Goal: Information Seeking & Learning: Check status

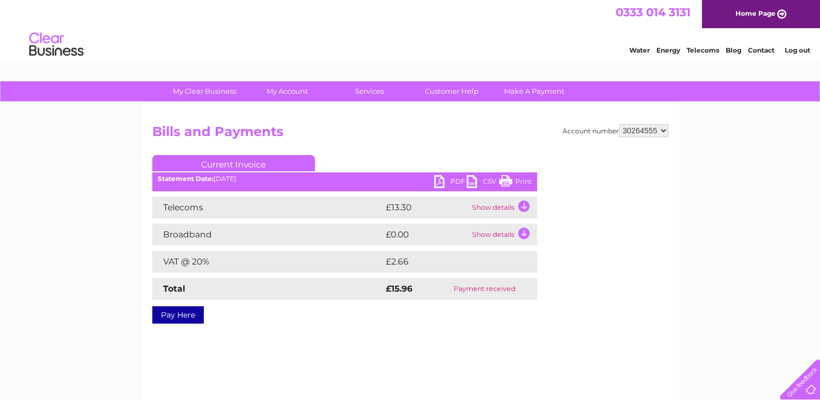
click at [400, 182] on div "Statement Date: 13/04/2023" at bounding box center [344, 179] width 385 height 8
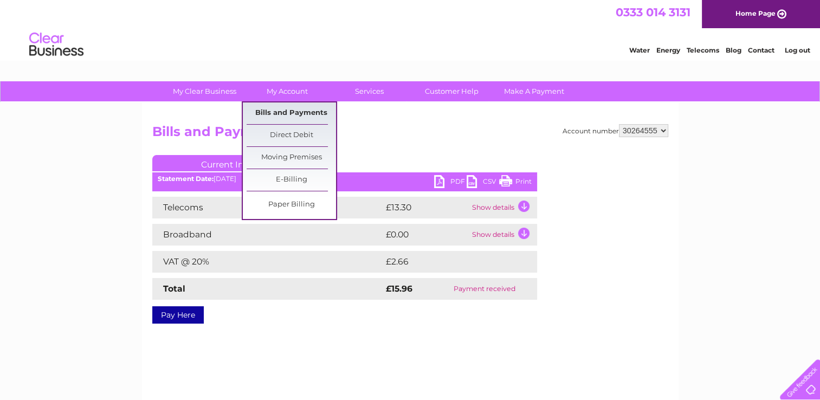
click at [289, 114] on link "Bills and Payments" at bounding box center [291, 113] width 89 height 22
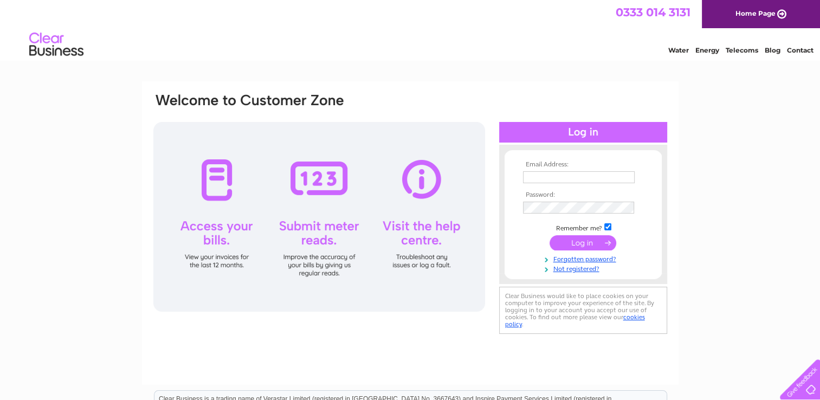
type input "[EMAIL_ADDRESS][DOMAIN_NAME]"
click at [591, 240] on input "submit" at bounding box center [583, 242] width 67 height 15
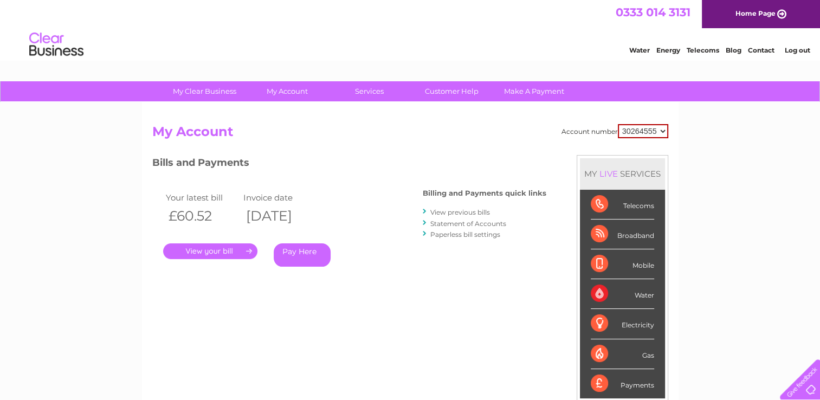
click at [464, 207] on li "View previous bills" at bounding box center [485, 211] width 124 height 11
click at [464, 212] on link "View previous bills" at bounding box center [460, 212] width 60 height 8
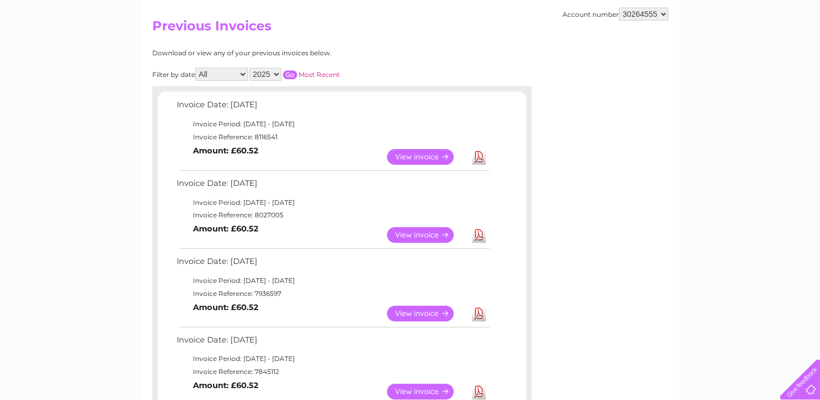
scroll to position [108, 0]
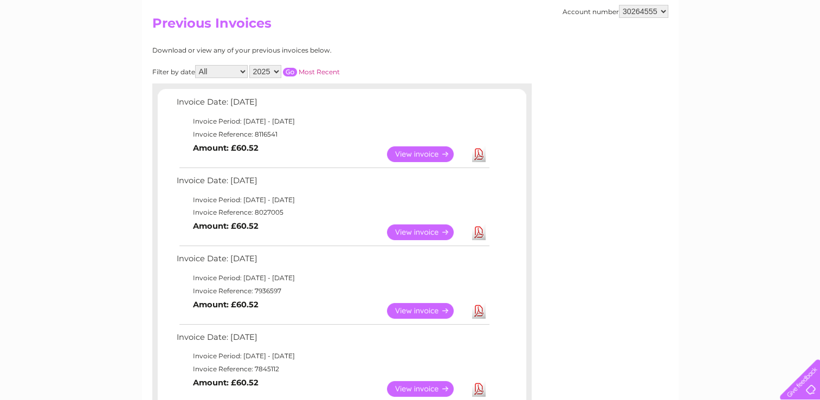
click at [473, 231] on link "Download" at bounding box center [479, 232] width 14 height 16
click at [640, 9] on select "30264555 30264686" at bounding box center [643, 11] width 49 height 13
select select "30264686"
click at [619, 5] on select "30264555 30264686" at bounding box center [643, 11] width 49 height 13
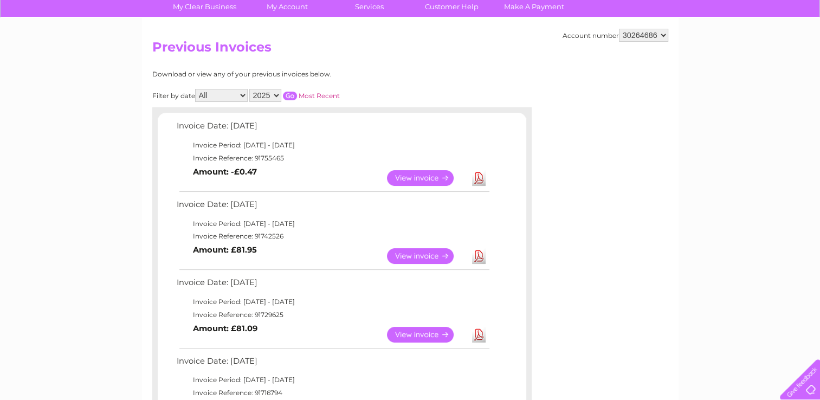
scroll to position [87, 0]
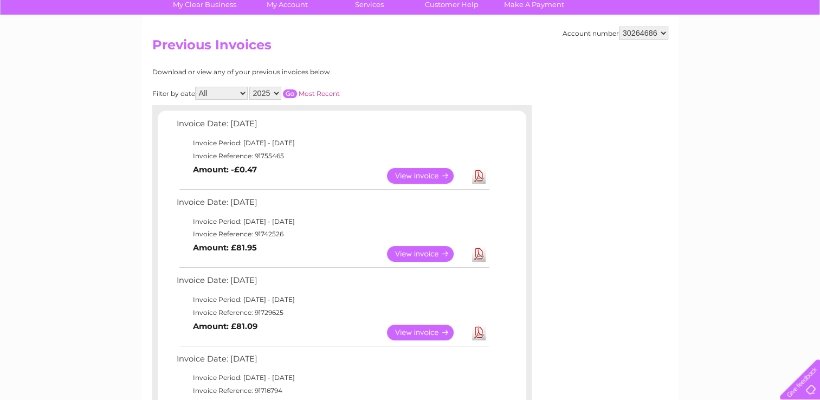
click at [423, 253] on link "View" at bounding box center [427, 254] width 80 height 16
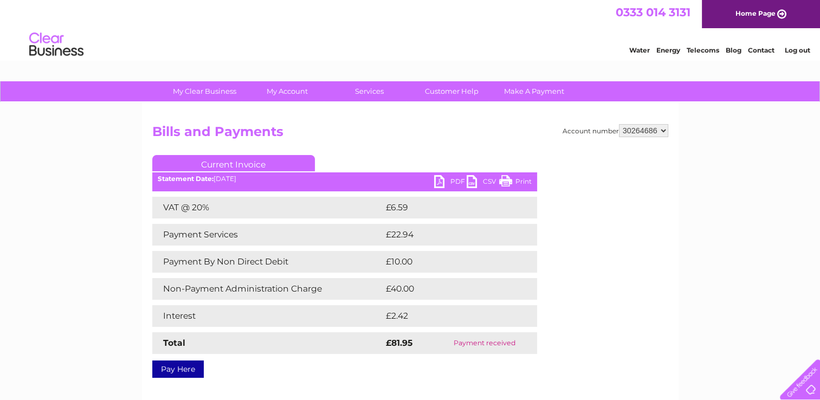
click at [655, 129] on select "30264555 30264686" at bounding box center [643, 130] width 49 height 13
select select "30264555"
click at [619, 124] on select "30264555 30264686" at bounding box center [643, 130] width 49 height 13
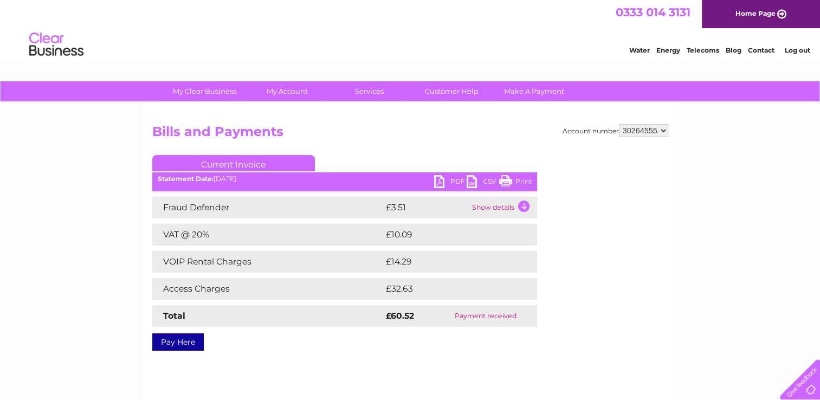
click at [648, 131] on select "30264555 30264686" at bounding box center [643, 130] width 49 height 13
select select "30264686"
click at [619, 124] on select "30264555 30264686" at bounding box center [643, 130] width 49 height 13
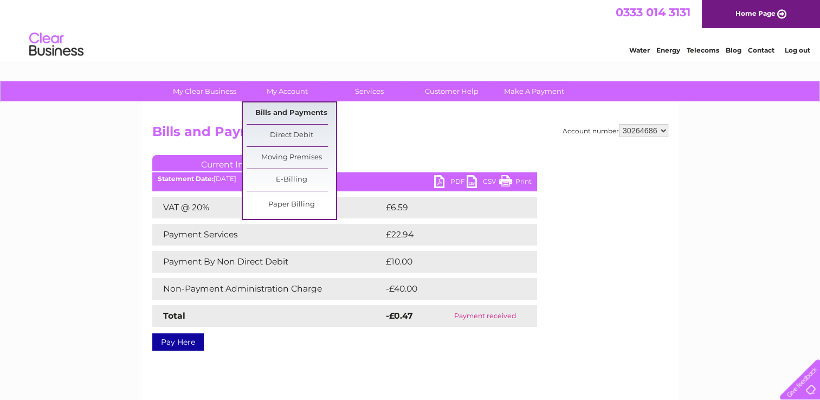
click at [281, 105] on link "Bills and Payments" at bounding box center [291, 113] width 89 height 22
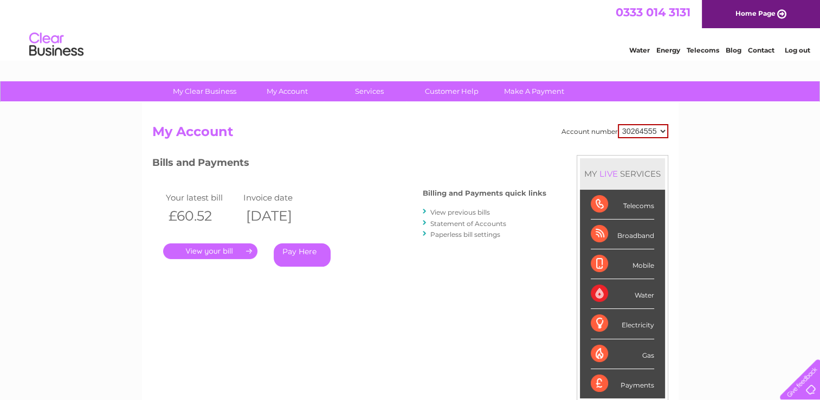
click at [450, 212] on link "View previous bills" at bounding box center [460, 212] width 60 height 8
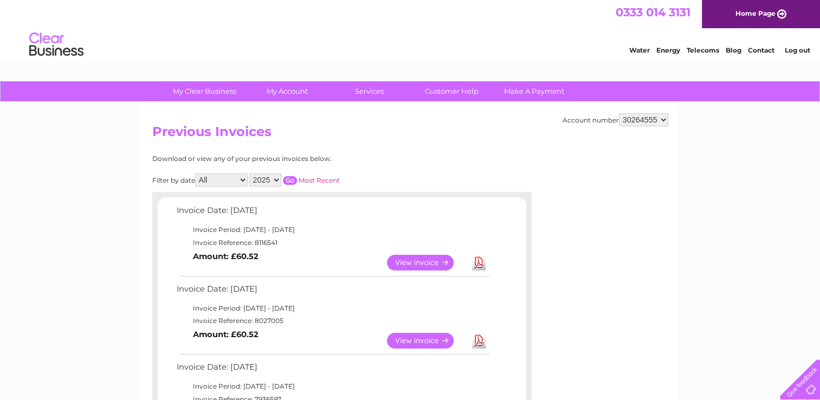
click at [637, 120] on select "30264555 30264686" at bounding box center [643, 119] width 49 height 13
select select "30264686"
click at [619, 113] on select "30264555 30264686" at bounding box center [643, 119] width 49 height 13
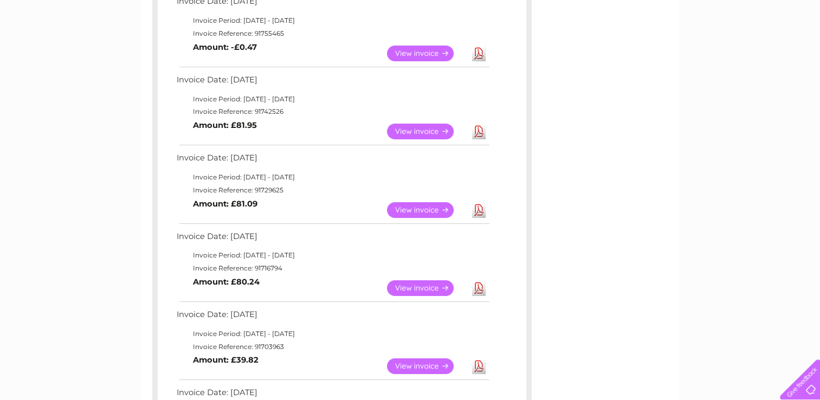
scroll to position [217, 0]
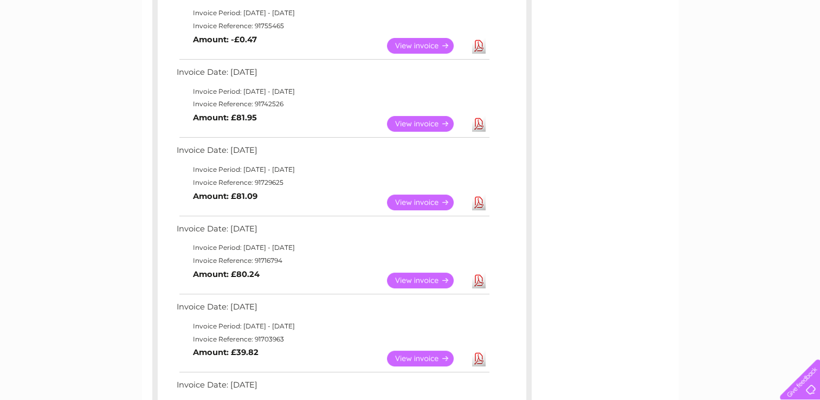
click at [425, 208] on link "View" at bounding box center [427, 203] width 80 height 16
